Goal: Transaction & Acquisition: Purchase product/service

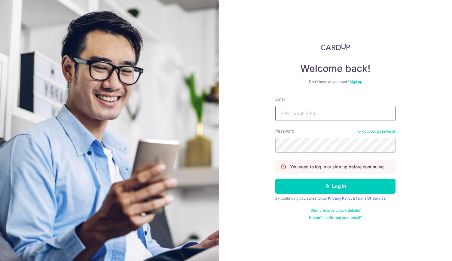
click at [294, 115] on input "Email" at bounding box center [335, 113] width 120 height 15
type input "PCLIM289@GMAIL.COM"
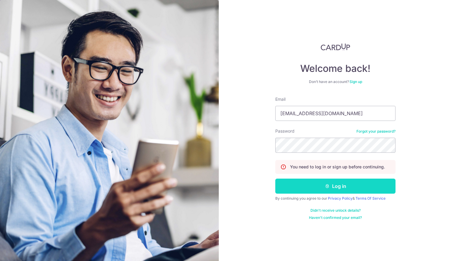
click at [343, 185] on button "Log in" at bounding box center [335, 185] width 120 height 15
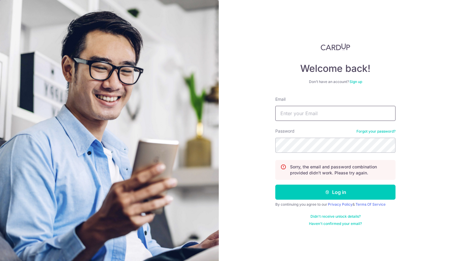
click at [293, 114] on input "Email" at bounding box center [335, 113] width 120 height 15
type input "PCLIM289@GMAIL.COM"
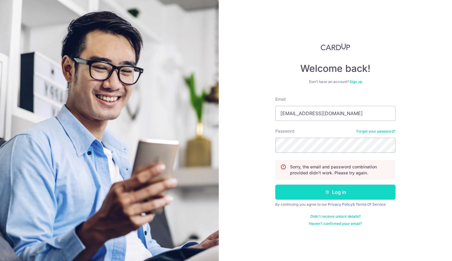
click at [347, 188] on button "Log in" at bounding box center [335, 191] width 120 height 15
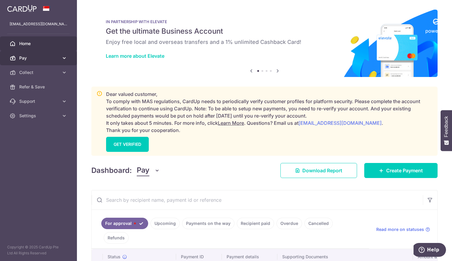
click at [37, 59] on span "Pay" at bounding box center [39, 58] width 40 height 6
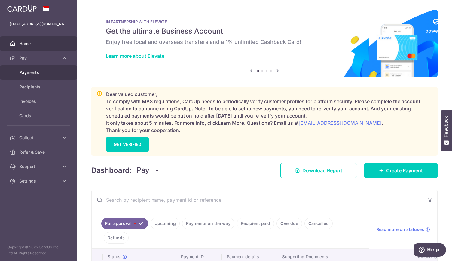
click at [43, 73] on span "Payments" at bounding box center [39, 72] width 40 height 6
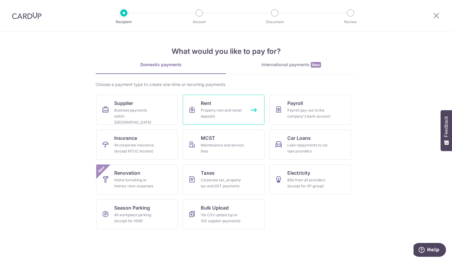
click at [219, 108] on div "Property rent and rental deposits" at bounding box center [222, 113] width 43 height 12
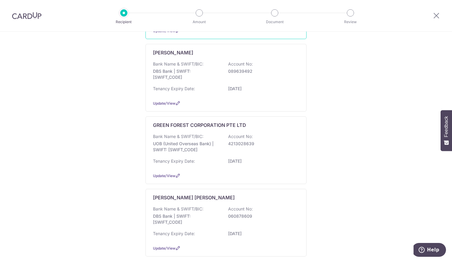
scroll to position [451, 0]
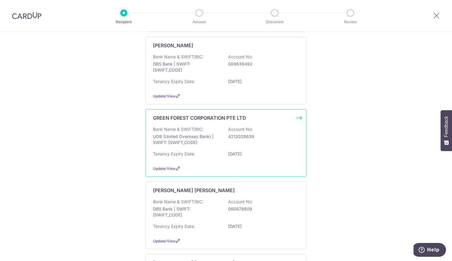
click at [201, 129] on p "Bank Name & SWIFT/BIC:" at bounding box center [178, 129] width 50 height 6
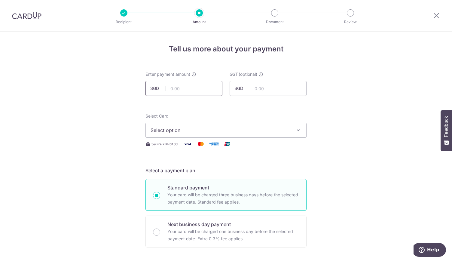
click at [181, 85] on input "text" at bounding box center [183, 88] width 77 height 15
type input "7,000.00"
click at [174, 131] on span "Select option" at bounding box center [220, 129] width 140 height 7
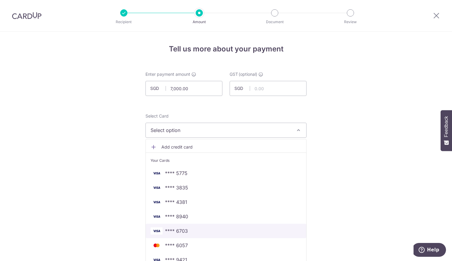
click at [193, 226] on link "**** 6703" at bounding box center [226, 230] width 160 height 14
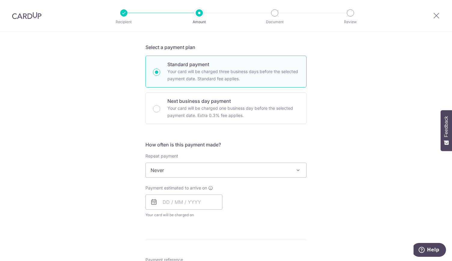
scroll to position [180, 0]
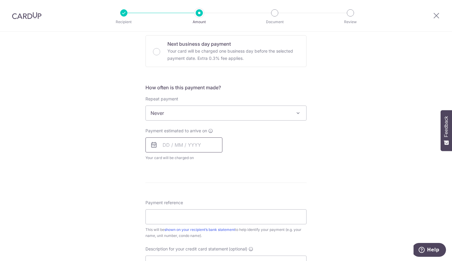
click at [172, 145] on input "text" at bounding box center [183, 144] width 77 height 15
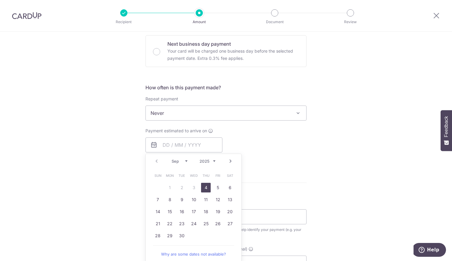
click at [205, 188] on link "4" at bounding box center [206, 188] width 10 height 10
type input "[DATE]"
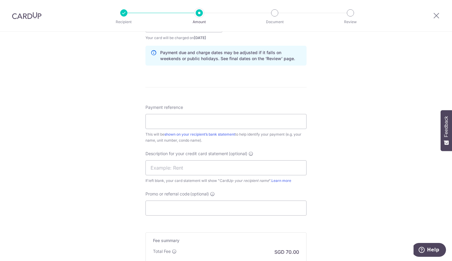
scroll to position [300, 0]
click at [152, 125] on input "Payment reference" at bounding box center [225, 121] width 161 height 15
type input "rent"
click at [157, 166] on input "text" at bounding box center [225, 167] width 161 height 15
type input "RENT"
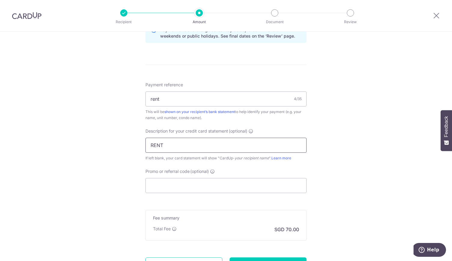
scroll to position [378, 0]
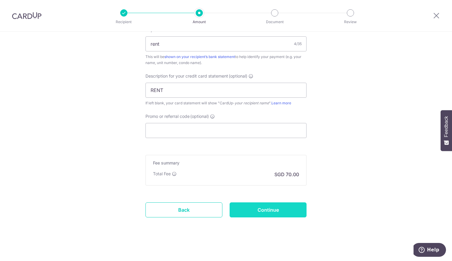
click at [268, 205] on input "Continue" at bounding box center [267, 209] width 77 height 15
type input "Create Schedule"
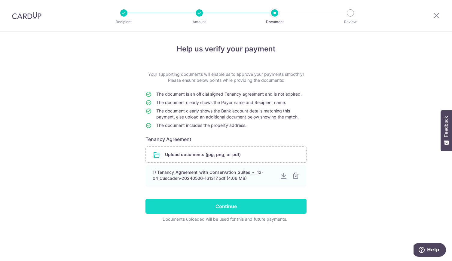
click at [233, 205] on input "Continue" at bounding box center [225, 206] width 161 height 15
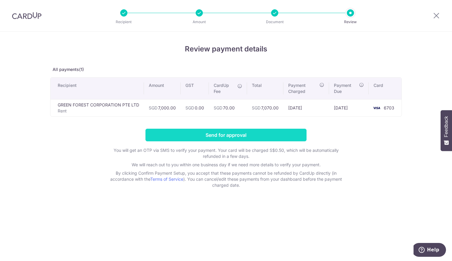
click at [236, 135] on input "Send for approval" at bounding box center [225, 135] width 161 height 13
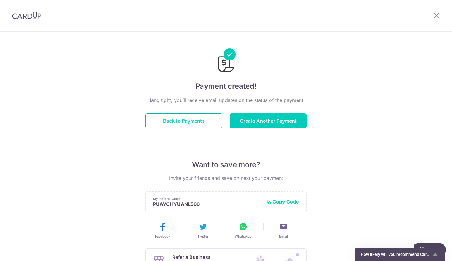
click at [188, 120] on button "Back to Payments" at bounding box center [183, 120] width 77 height 15
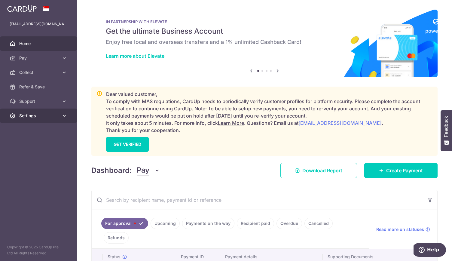
click at [30, 113] on span "Settings" at bounding box center [39, 116] width 40 height 6
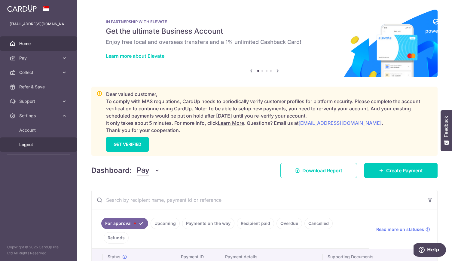
click at [27, 144] on span "Logout" at bounding box center [39, 144] width 40 height 6
